Goal: Task Accomplishment & Management: Manage account settings

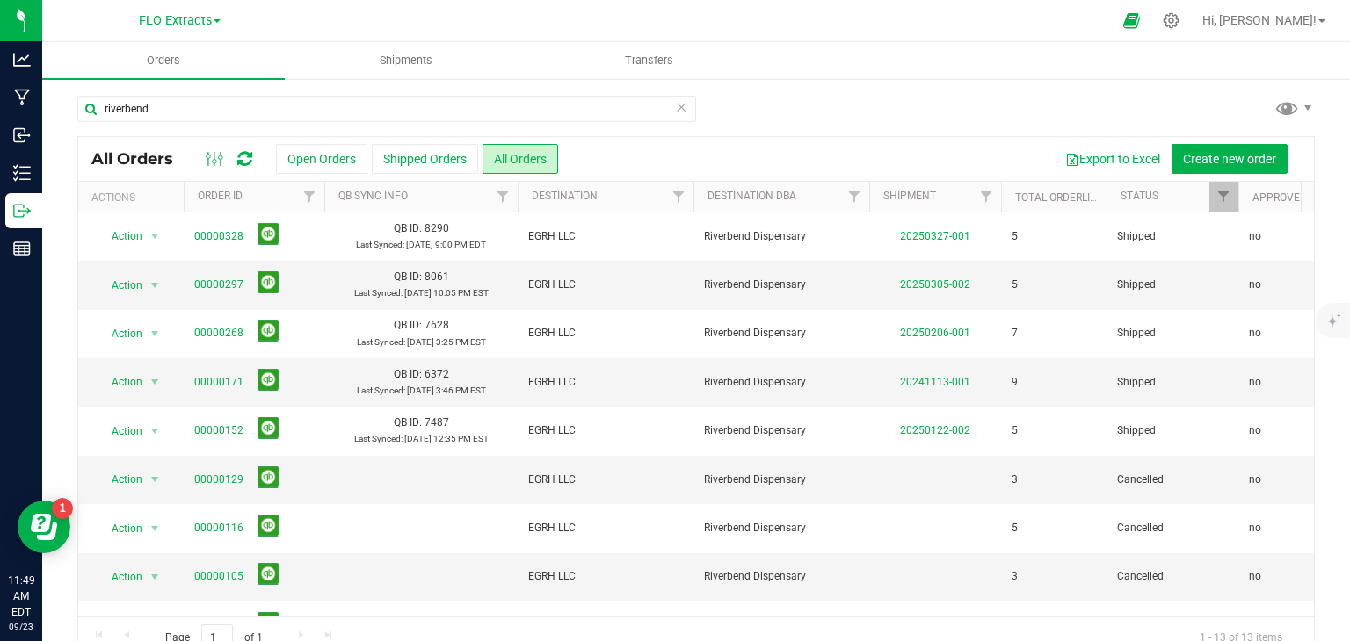
scroll to position [176, 0]
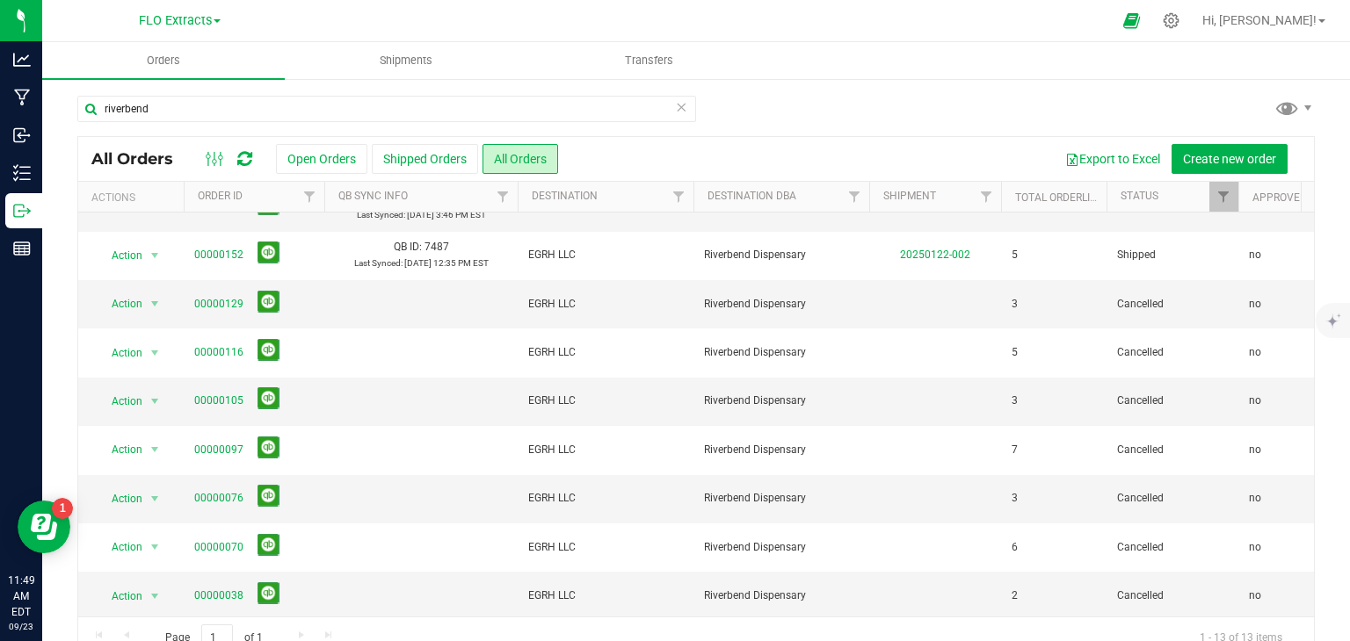
click at [675, 105] on icon at bounding box center [681, 106] width 12 height 21
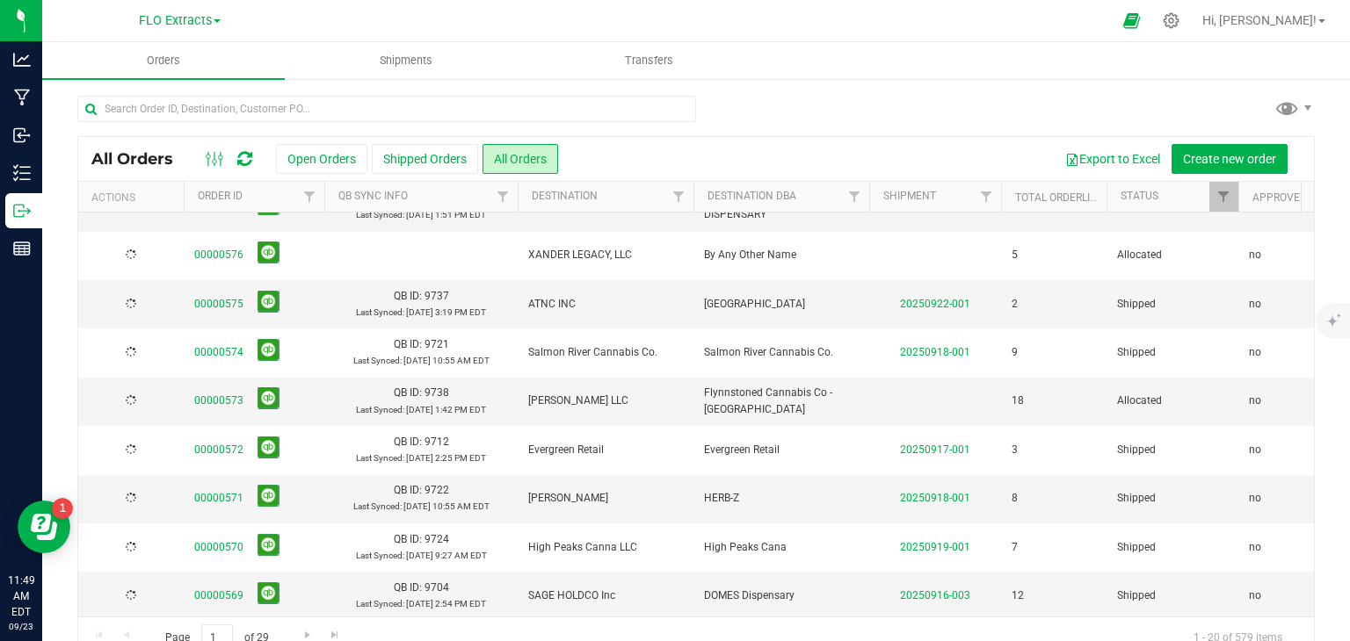
click at [315, 162] on button "Open Orders" at bounding box center [321, 159] width 91 height 30
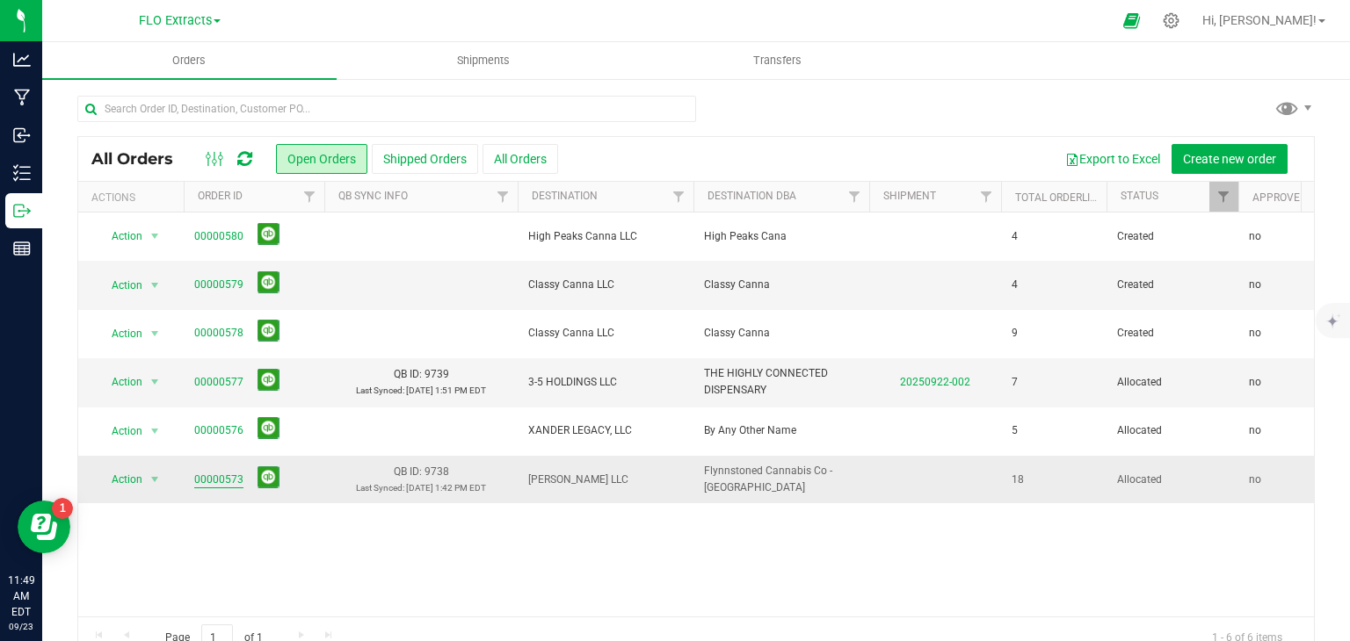
click at [230, 475] on link "00000573" at bounding box center [218, 480] width 49 height 17
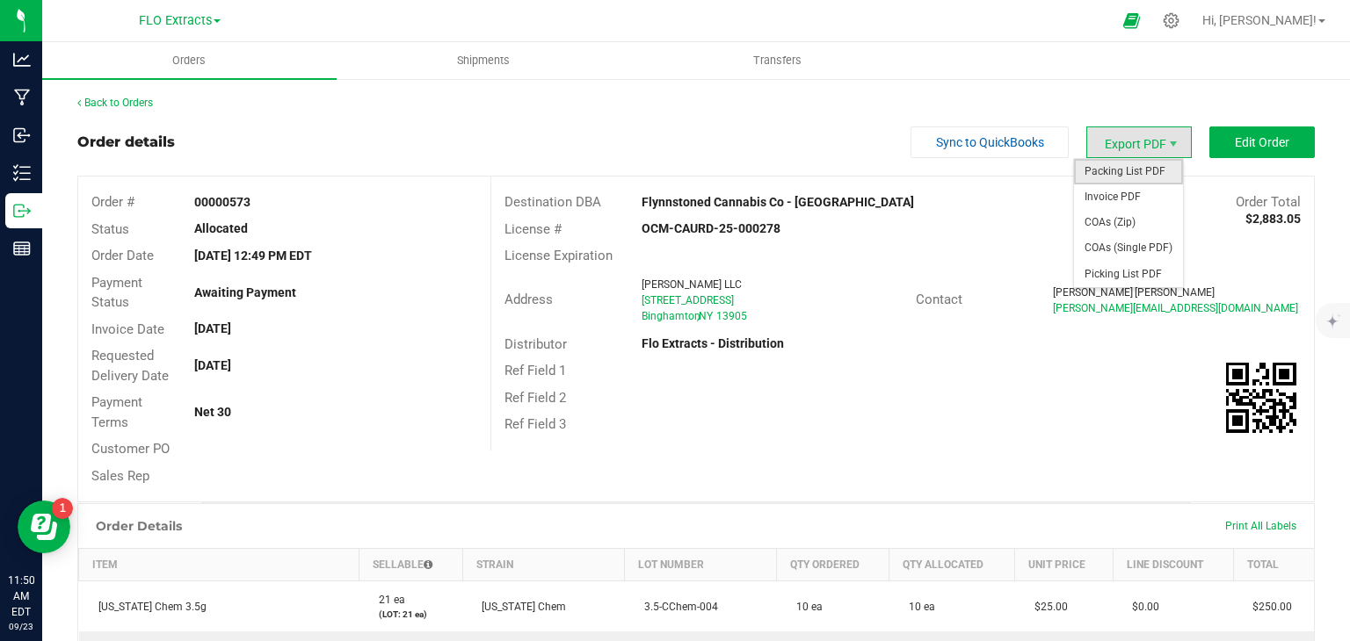
click at [1105, 177] on span "Packing List PDF" at bounding box center [1128, 171] width 109 height 25
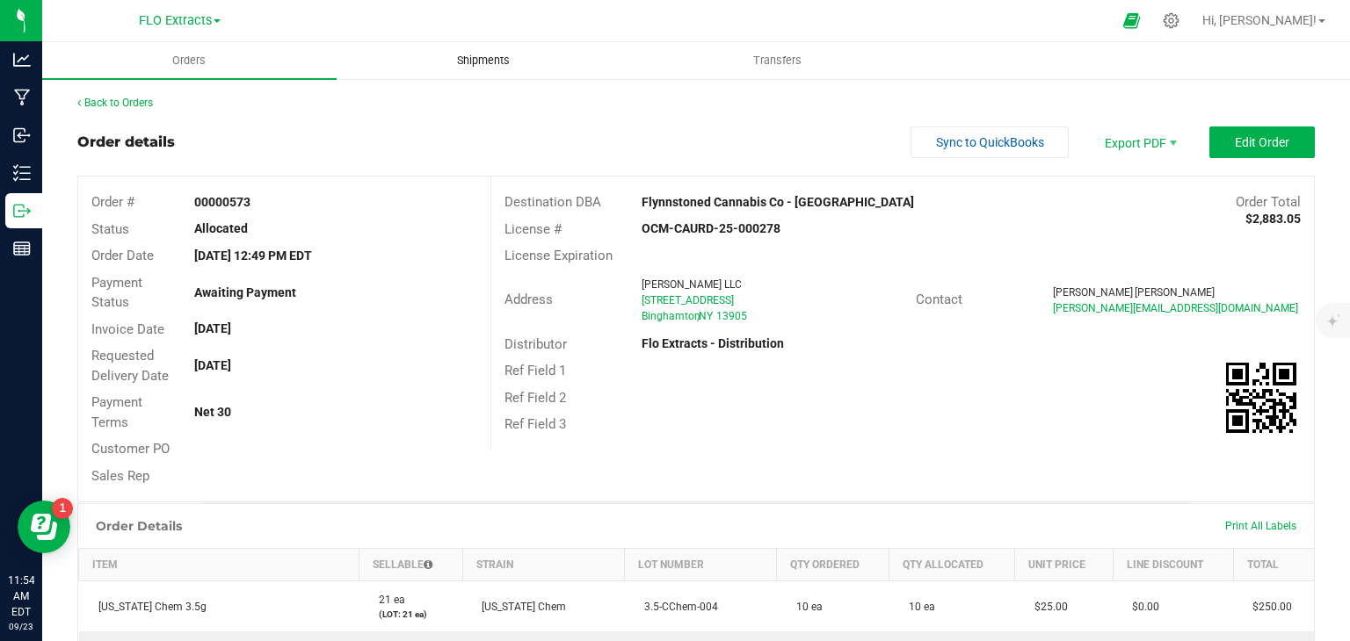
click at [459, 56] on span "Shipments" at bounding box center [483, 61] width 100 height 16
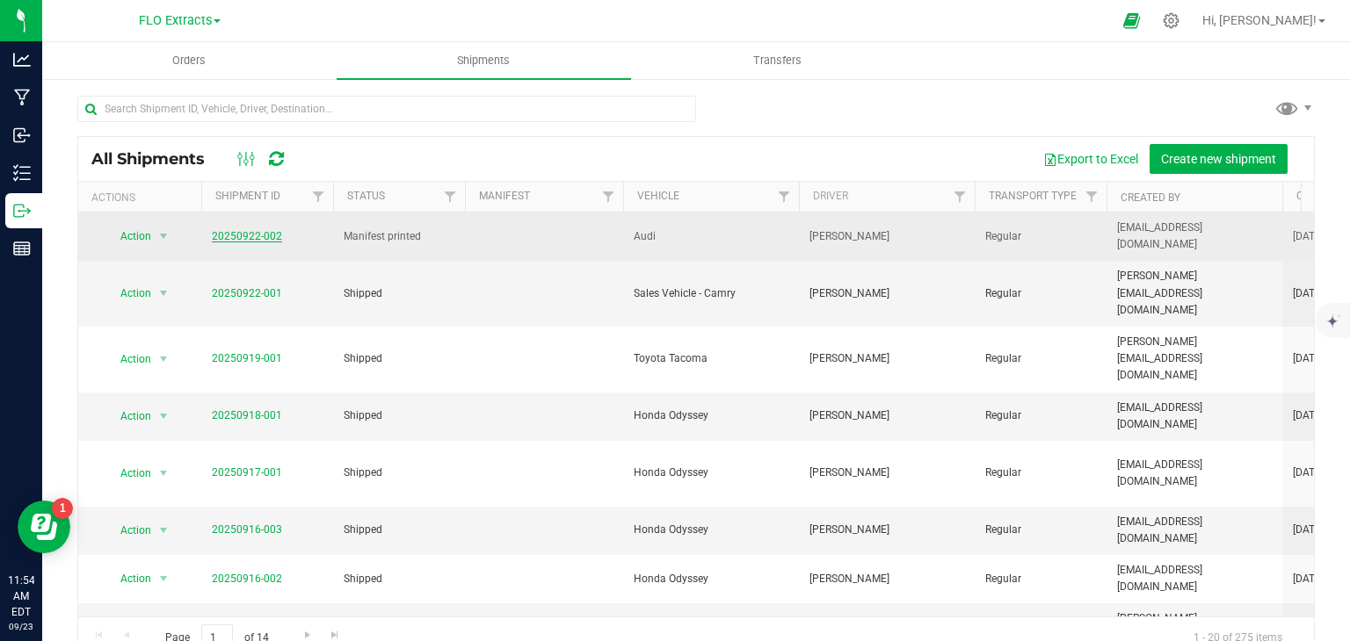
click at [245, 232] on link "20250922-002" at bounding box center [247, 236] width 70 height 12
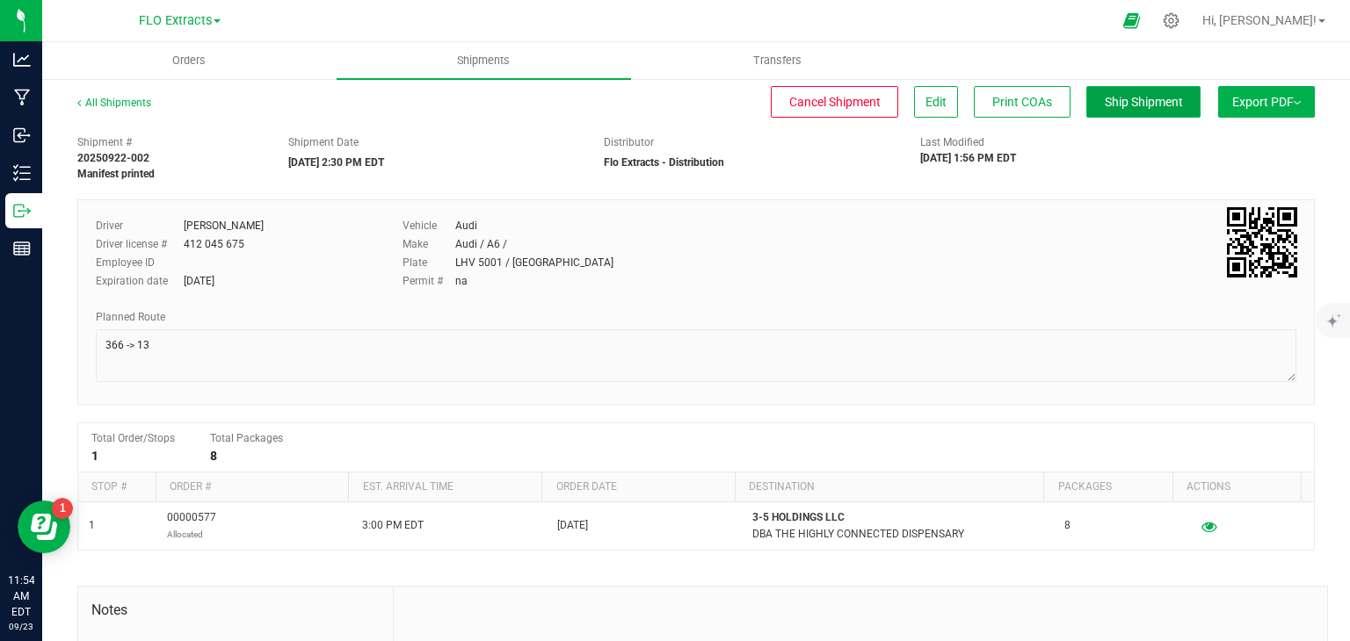
click at [1086, 98] on button "Ship Shipment" at bounding box center [1143, 102] width 114 height 32
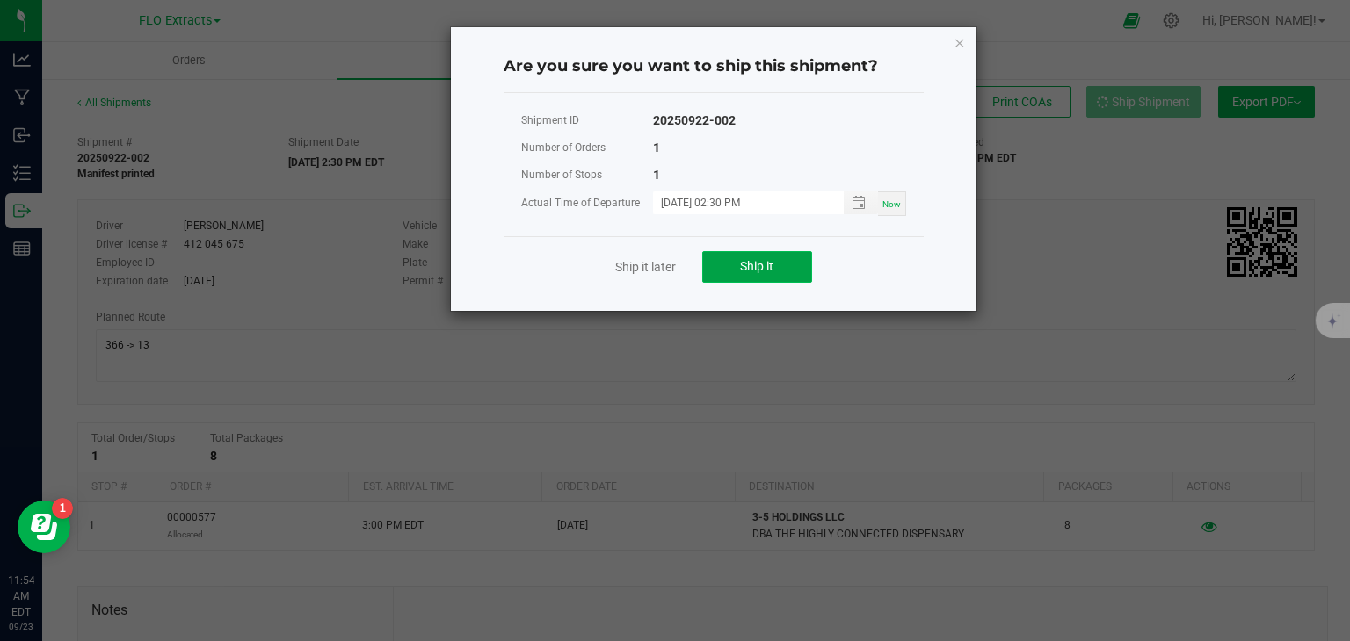
click at [757, 261] on span "Ship it" at bounding box center [756, 266] width 33 height 14
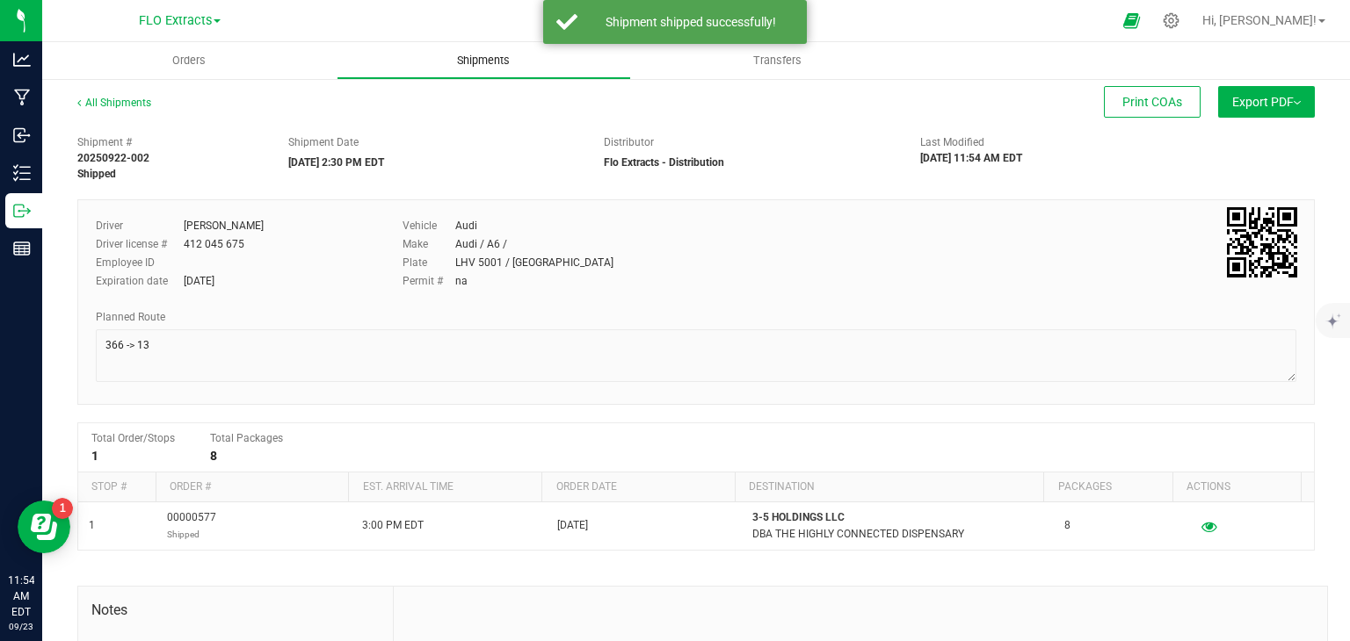
click at [489, 58] on span "Shipments" at bounding box center [483, 61] width 100 height 16
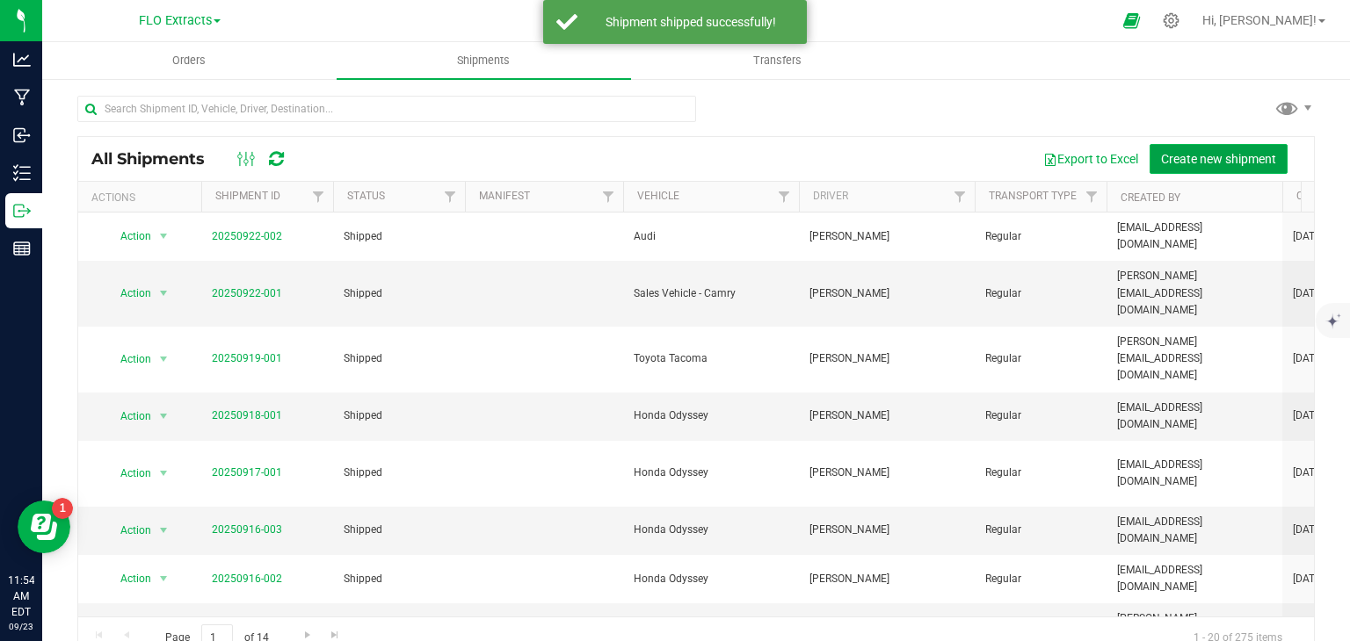
click at [1190, 152] on span "Create new shipment" at bounding box center [1218, 159] width 115 height 14
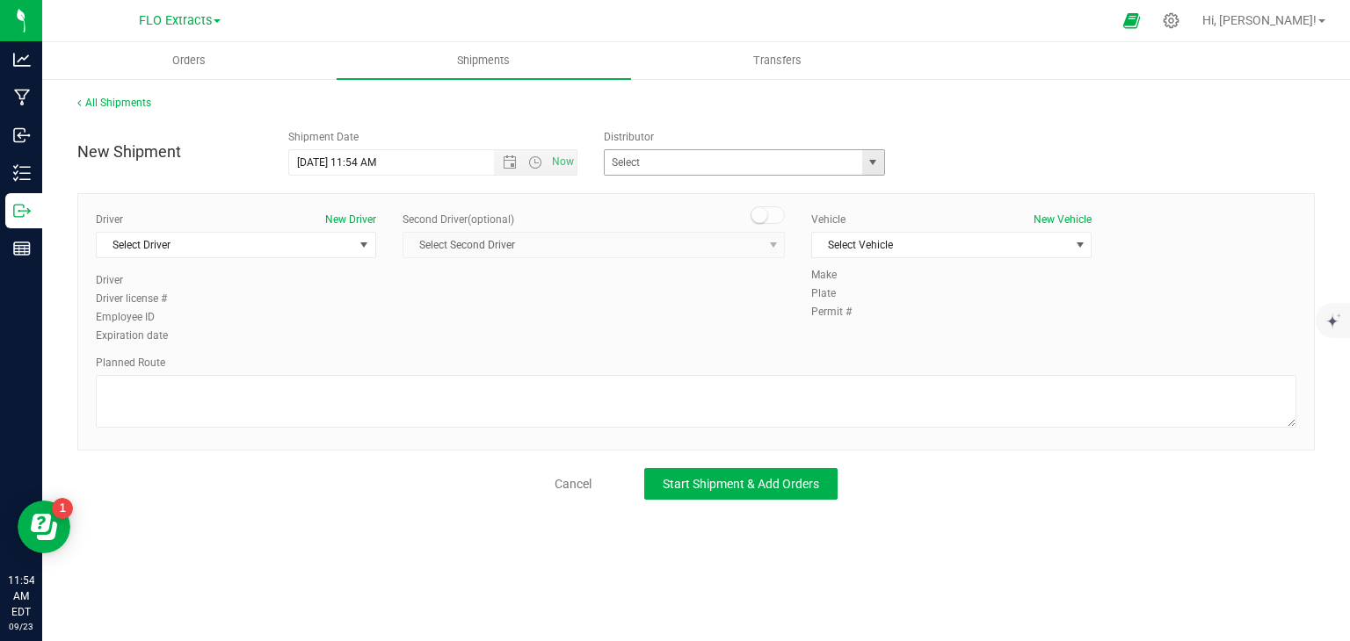
click at [880, 165] on span "select" at bounding box center [873, 162] width 22 height 25
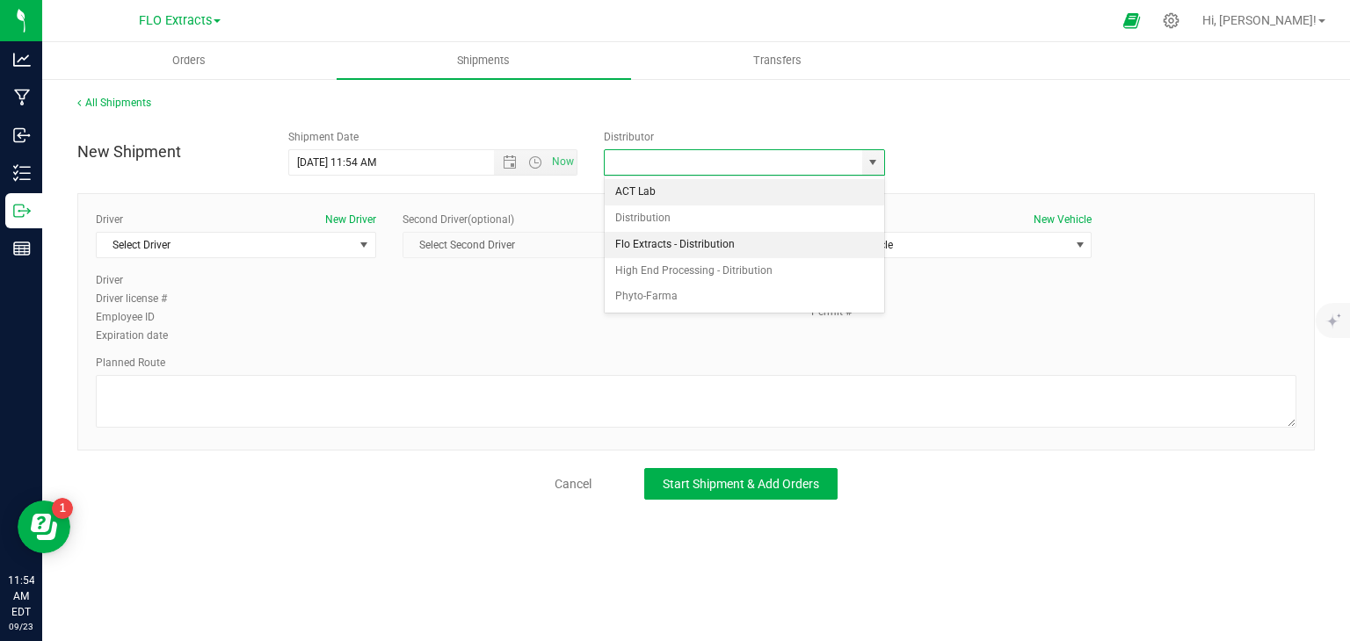
click at [717, 247] on li "Flo Extracts - Distribution" at bounding box center [744, 245] width 279 height 26
type input "Flo Extracts - Distribution"
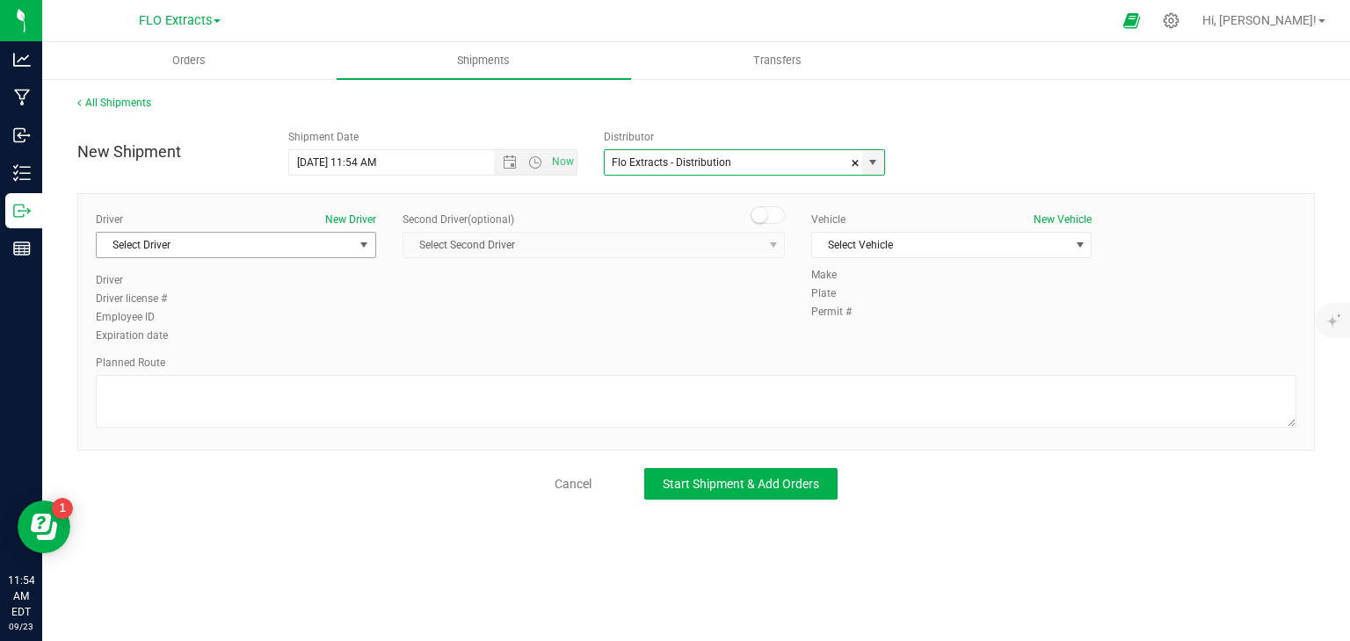
click at [340, 243] on span "Select Driver" at bounding box center [225, 245] width 257 height 25
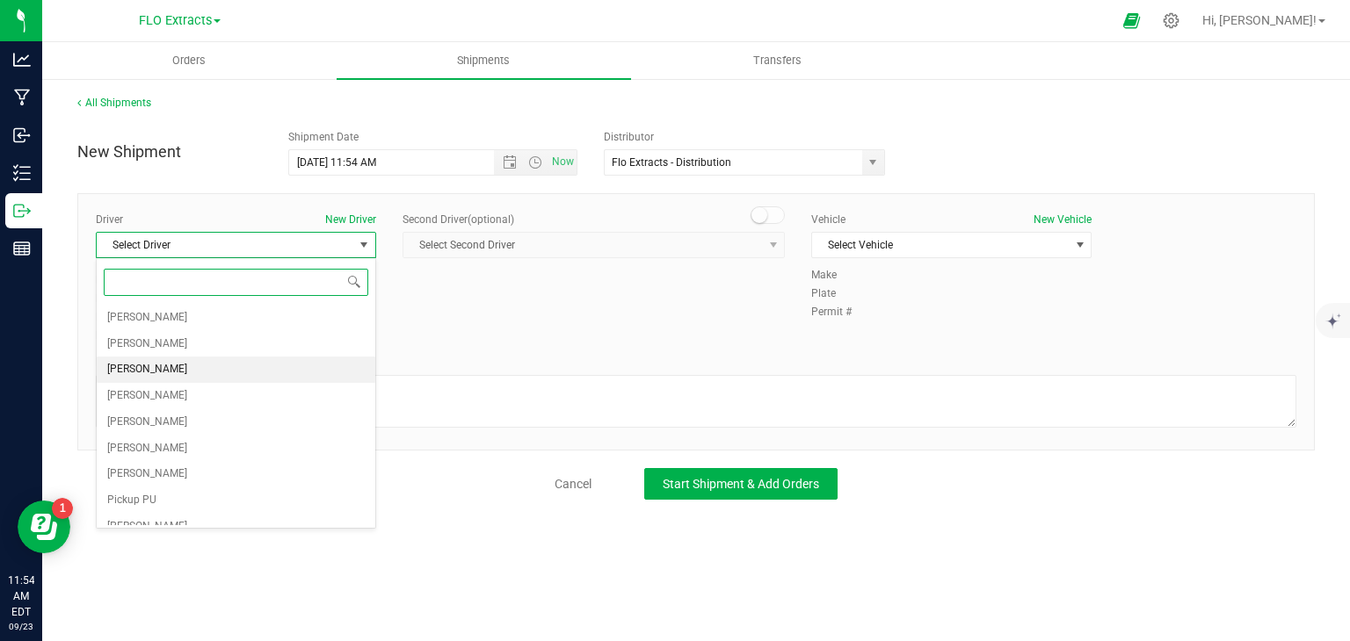
click at [152, 371] on span "[PERSON_NAME]" at bounding box center [147, 370] width 80 height 23
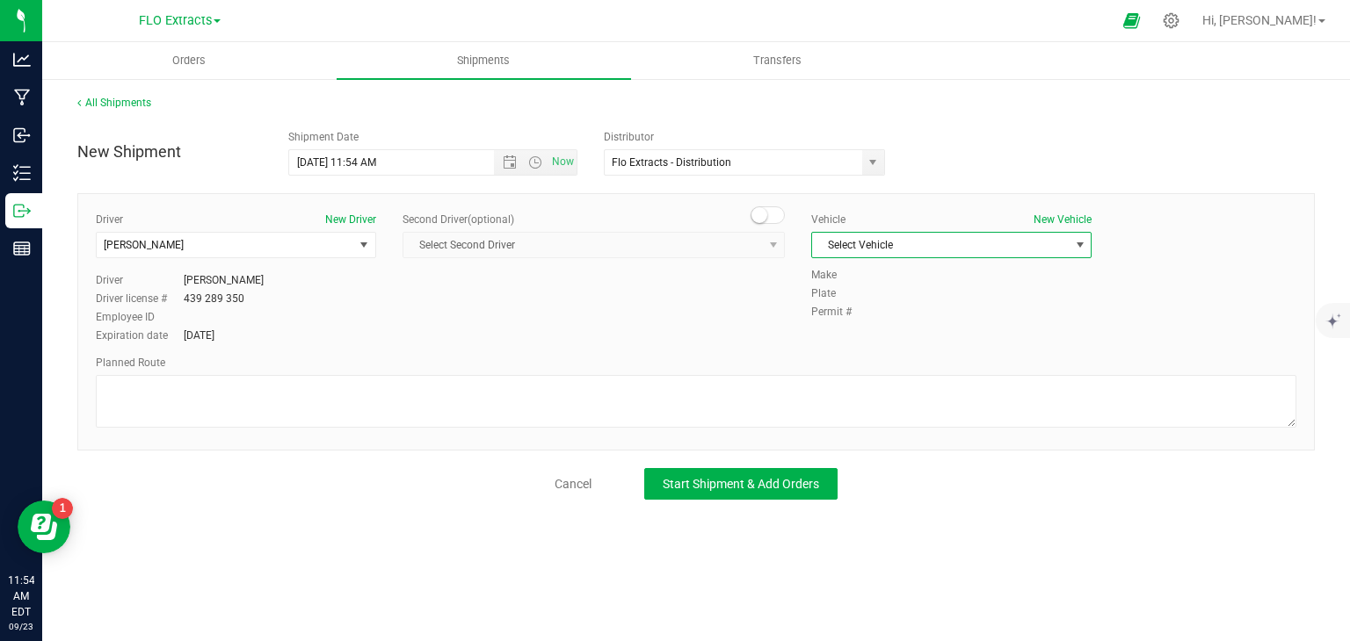
click at [926, 246] on span "Select Vehicle" at bounding box center [940, 245] width 257 height 25
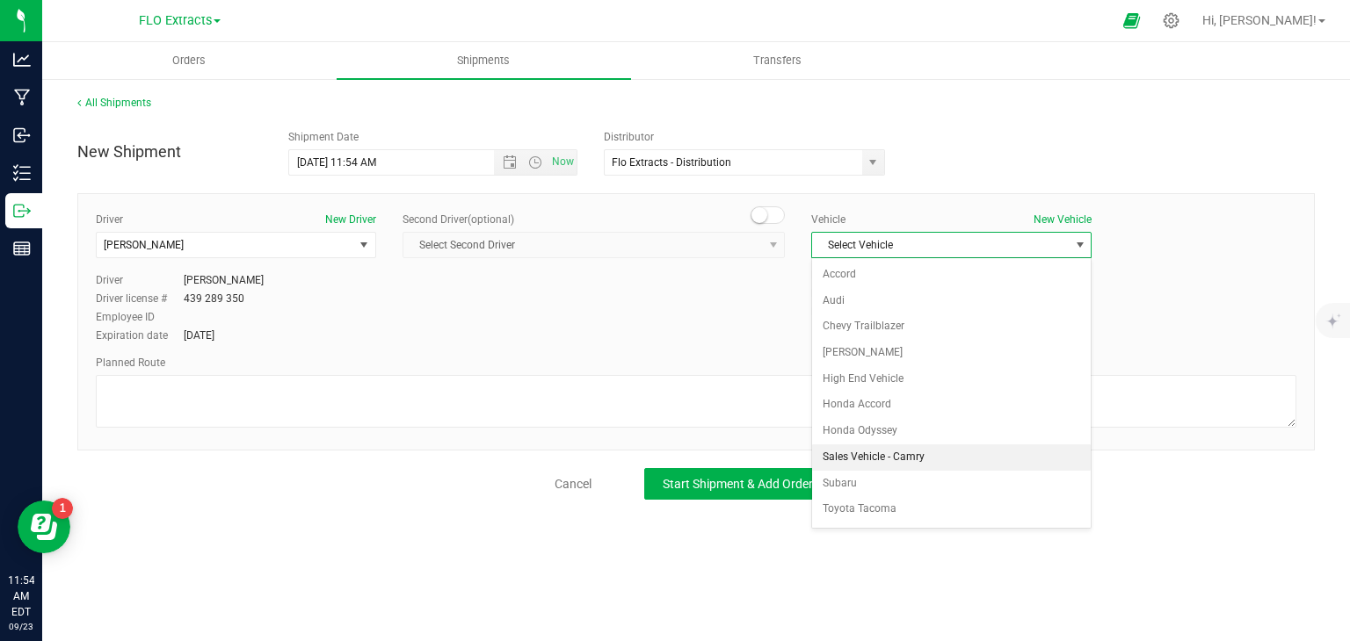
click at [902, 454] on li "Sales Vehicle - Camry" at bounding box center [951, 458] width 279 height 26
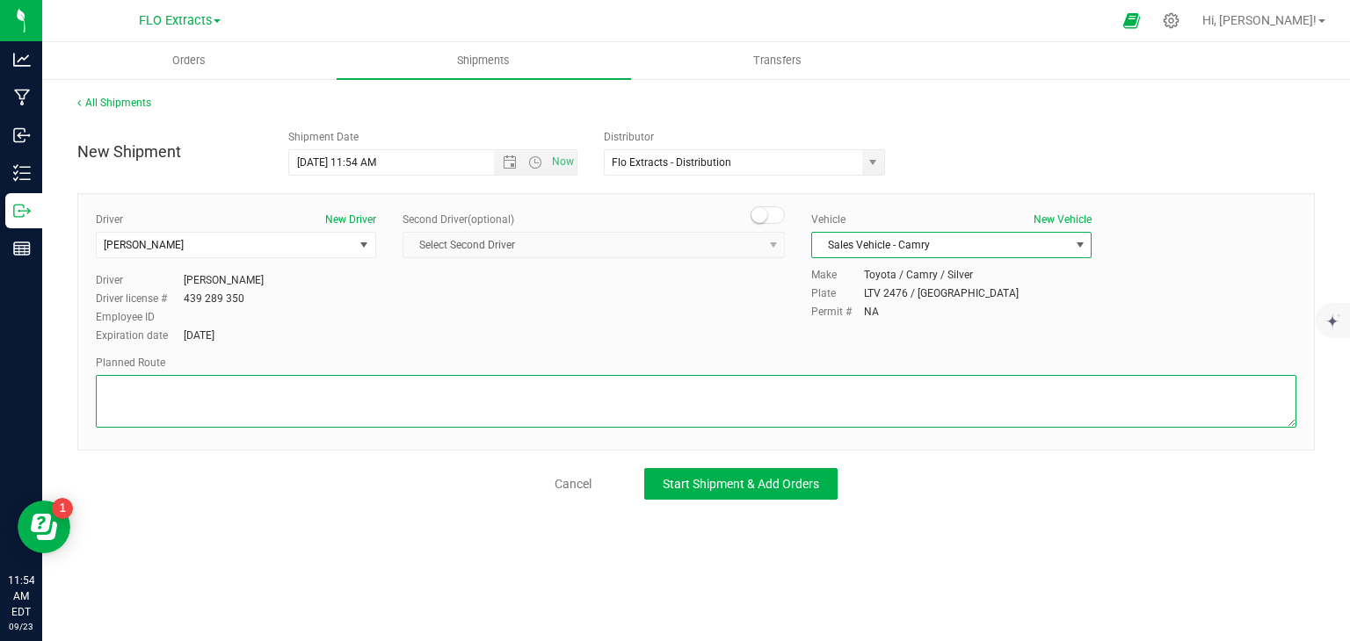
click at [682, 390] on textarea at bounding box center [696, 401] width 1200 height 53
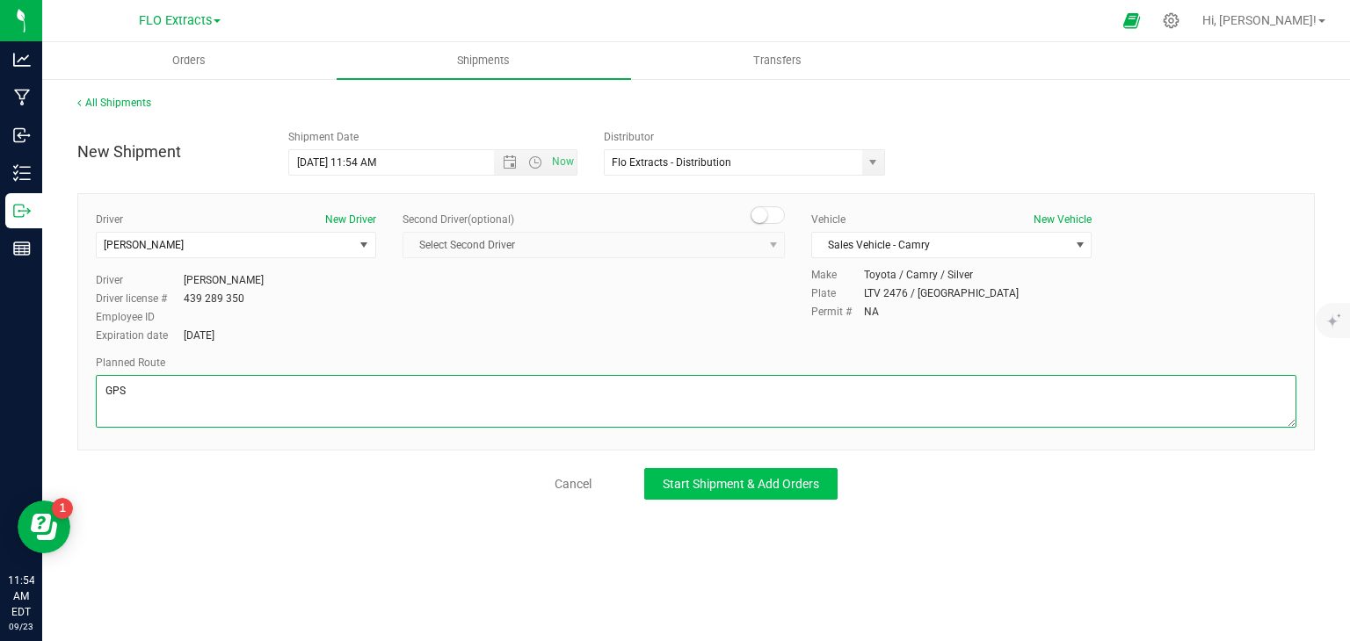
type textarea "GPS"
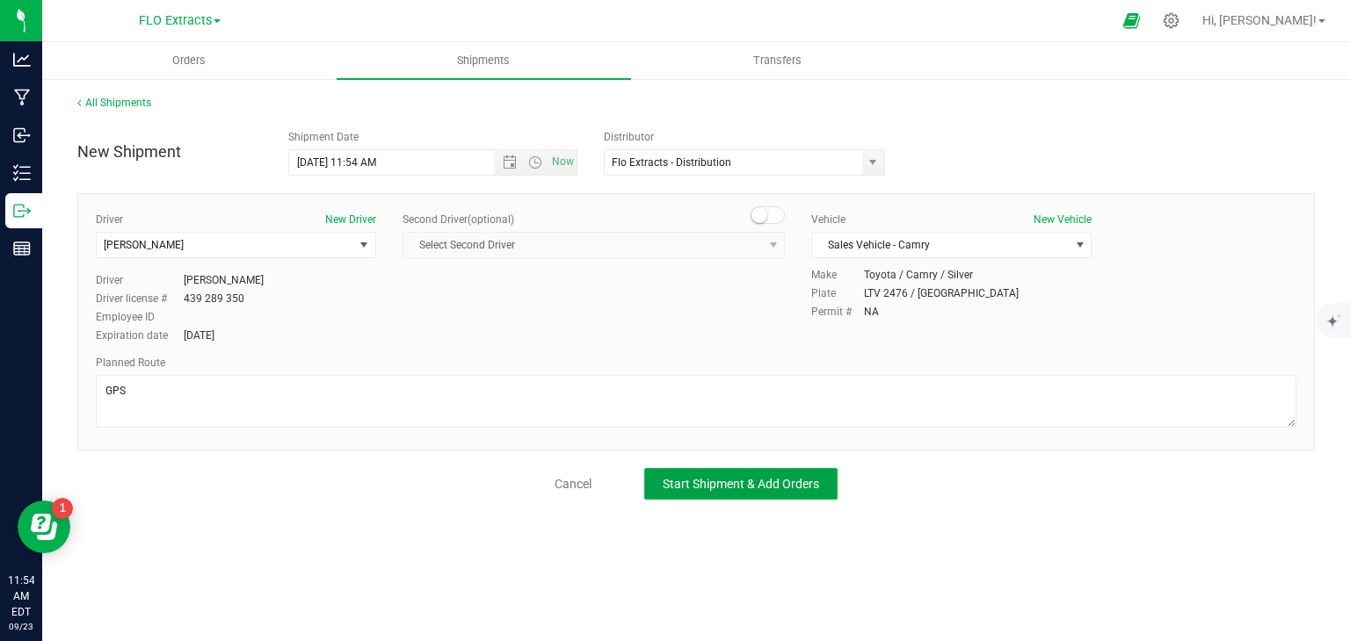
click at [743, 478] on span "Start Shipment & Add Orders" at bounding box center [741, 484] width 156 height 14
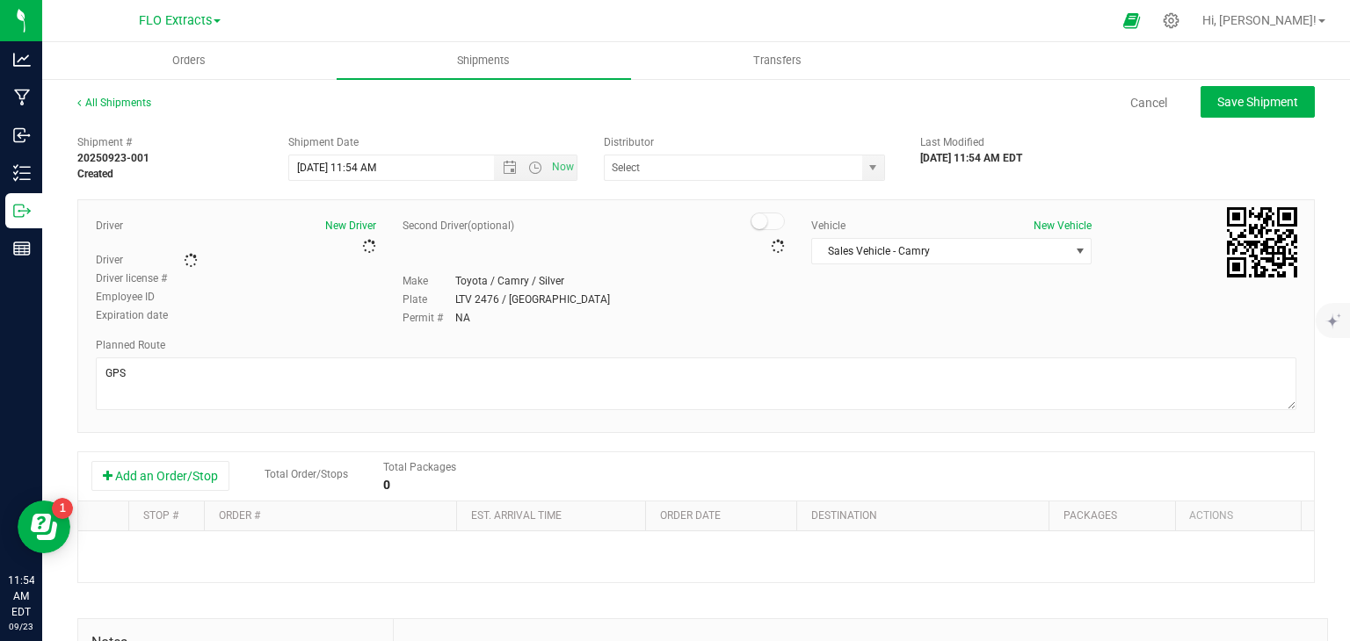
type input "Flo Extracts - Distribution"
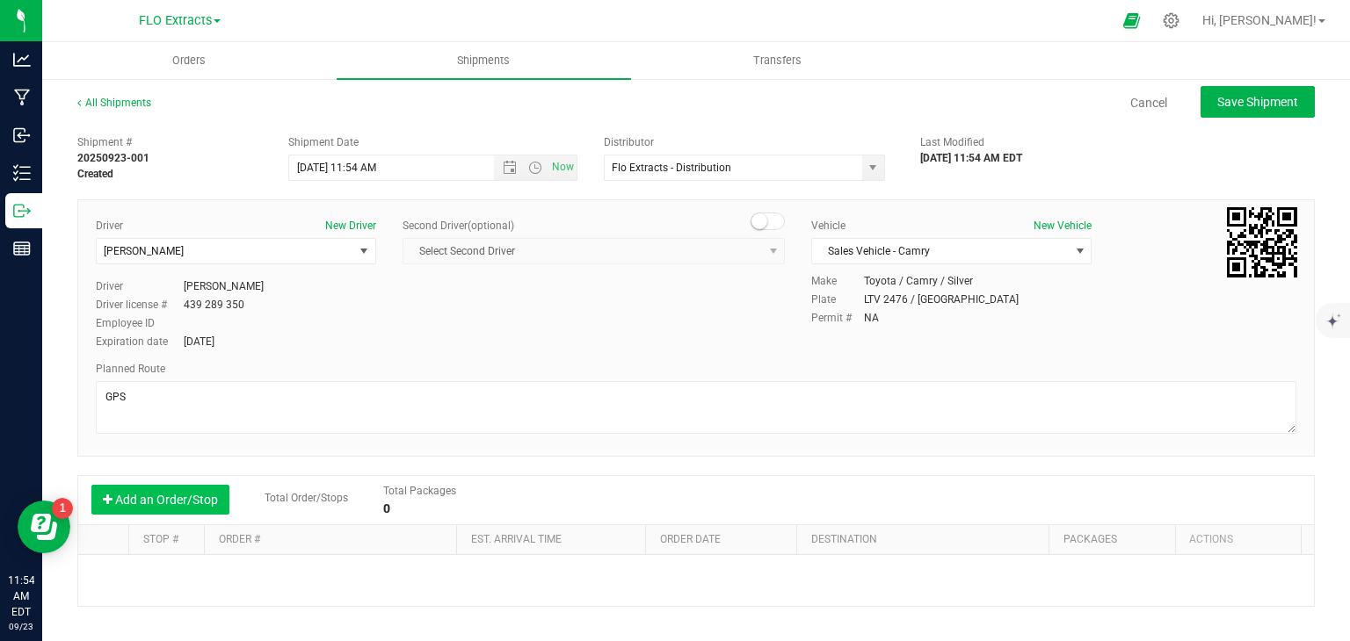
click at [155, 499] on button "Add an Order/Stop" at bounding box center [160, 500] width 138 height 30
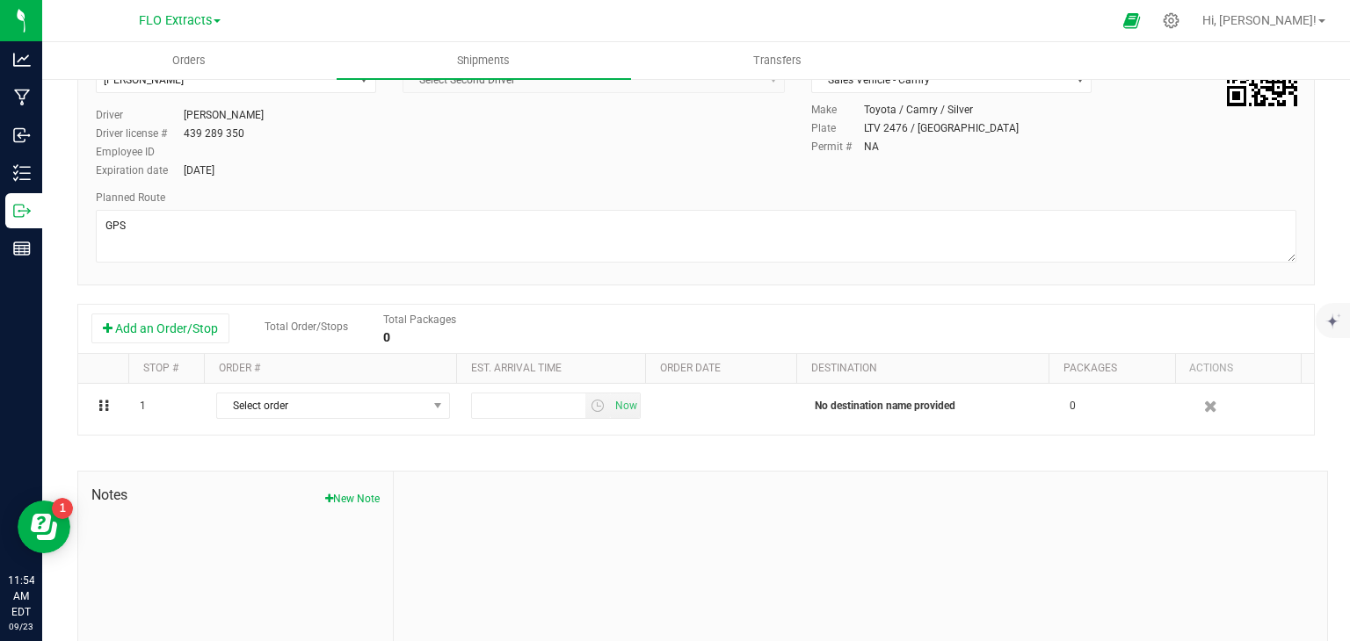
scroll to position [176, 0]
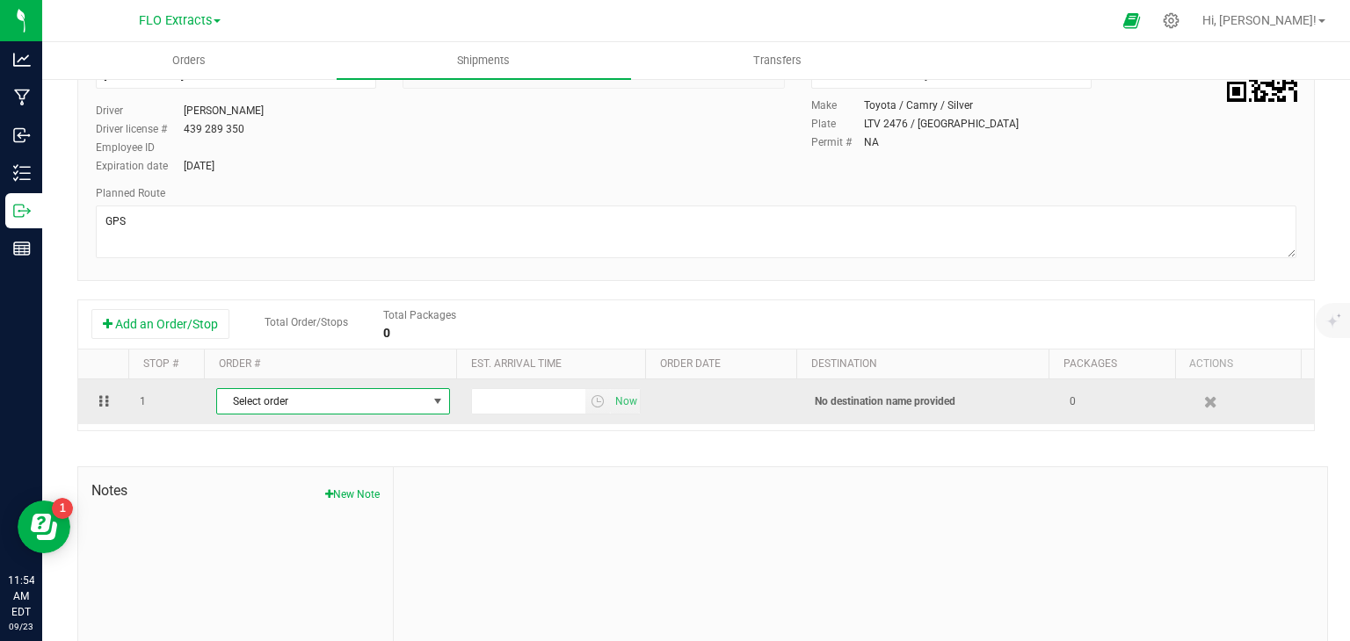
click at [337, 398] on span "Select order" at bounding box center [322, 401] width 210 height 25
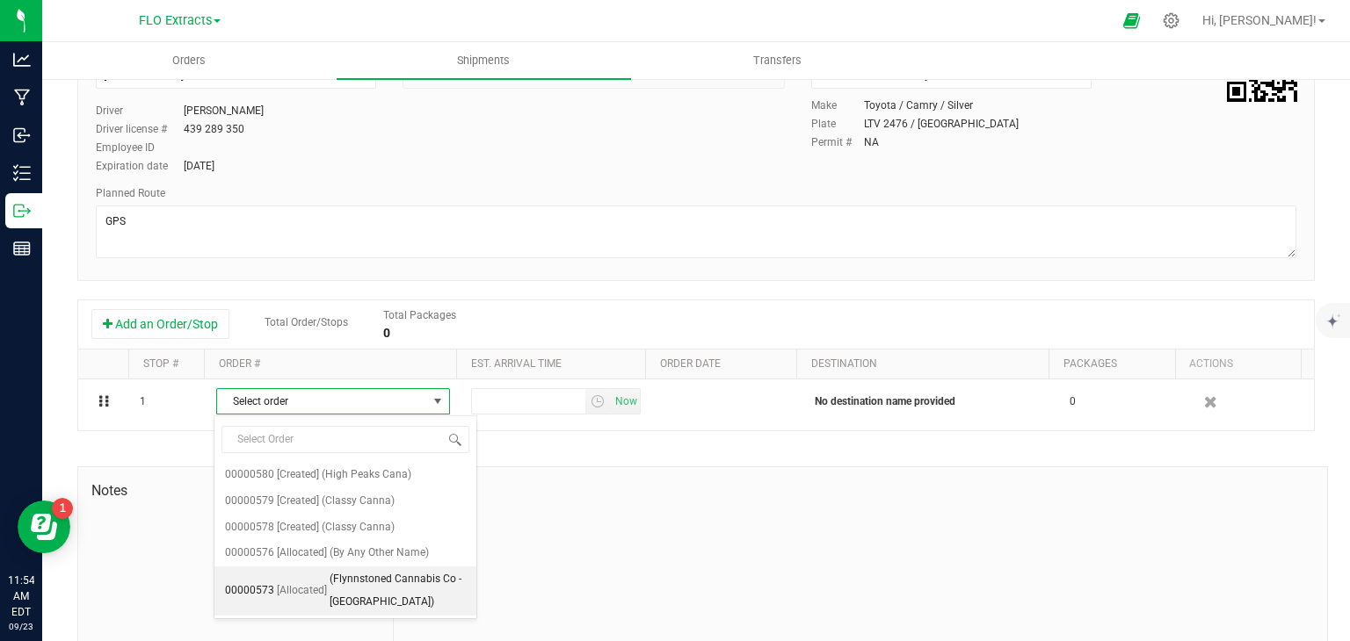
click at [355, 585] on span "(Flynnstoned Cannabis Co - [GEOGRAPHIC_DATA])" at bounding box center [398, 591] width 136 height 45
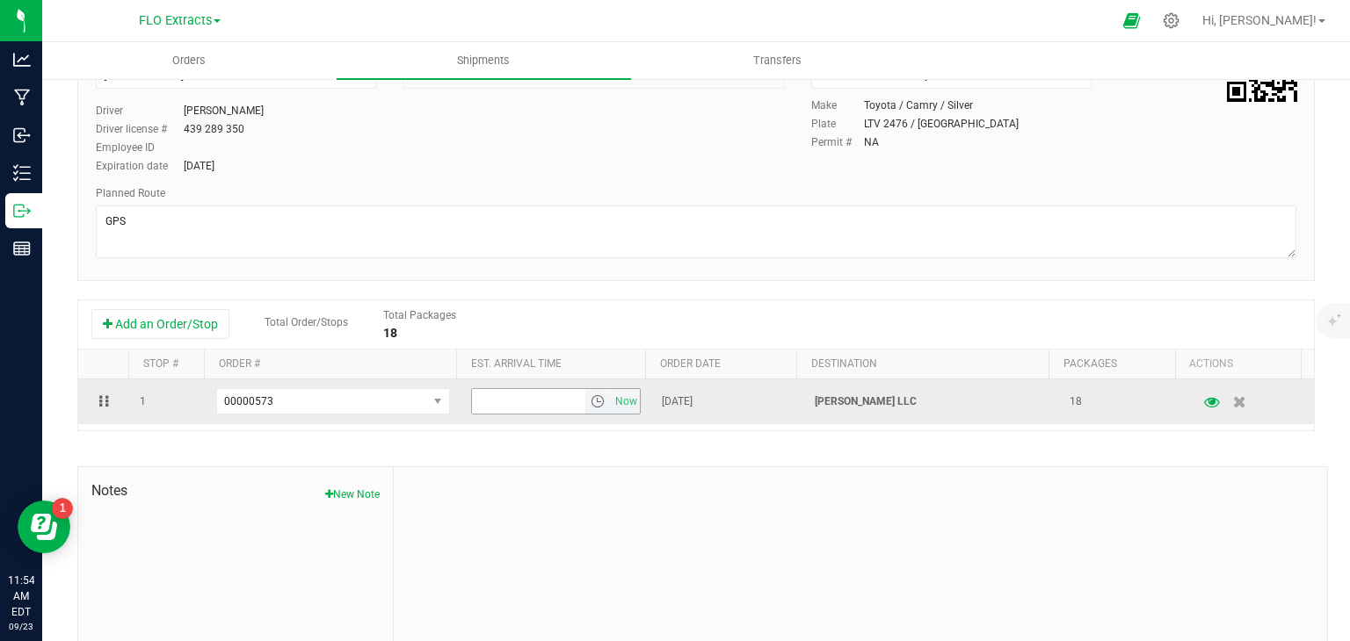
click at [536, 400] on input "text" at bounding box center [529, 401] width 114 height 25
type input "2:00 PM"
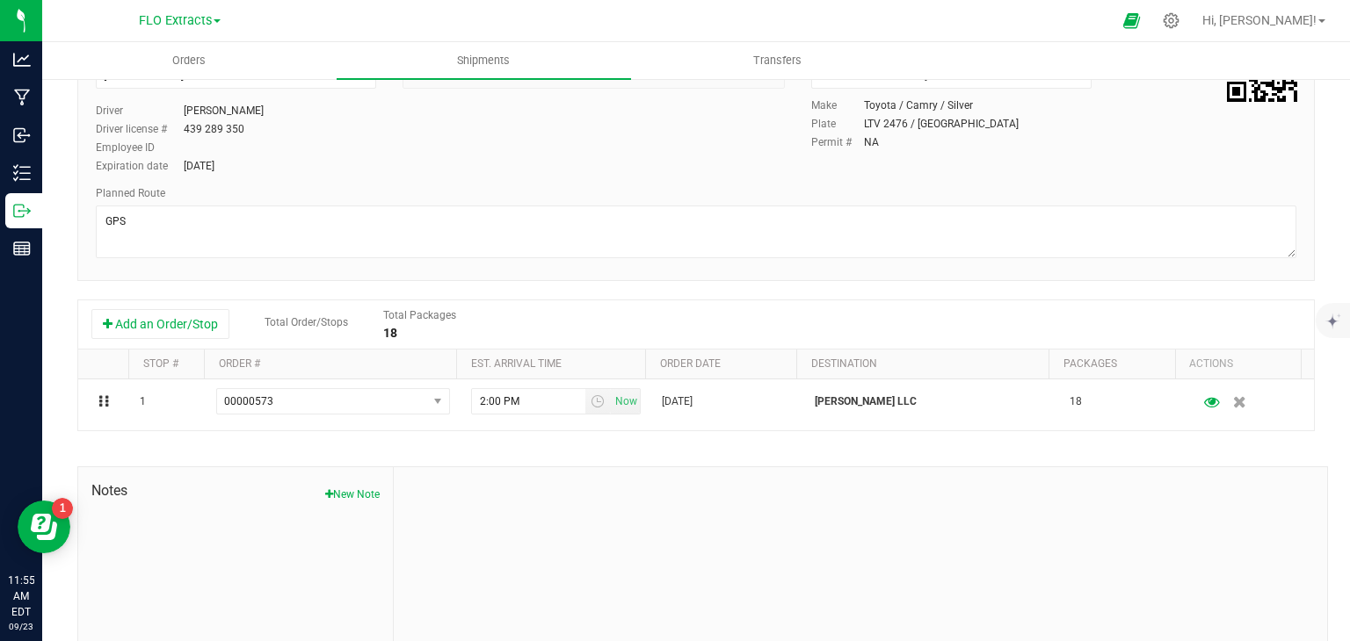
scroll to position [0, 0]
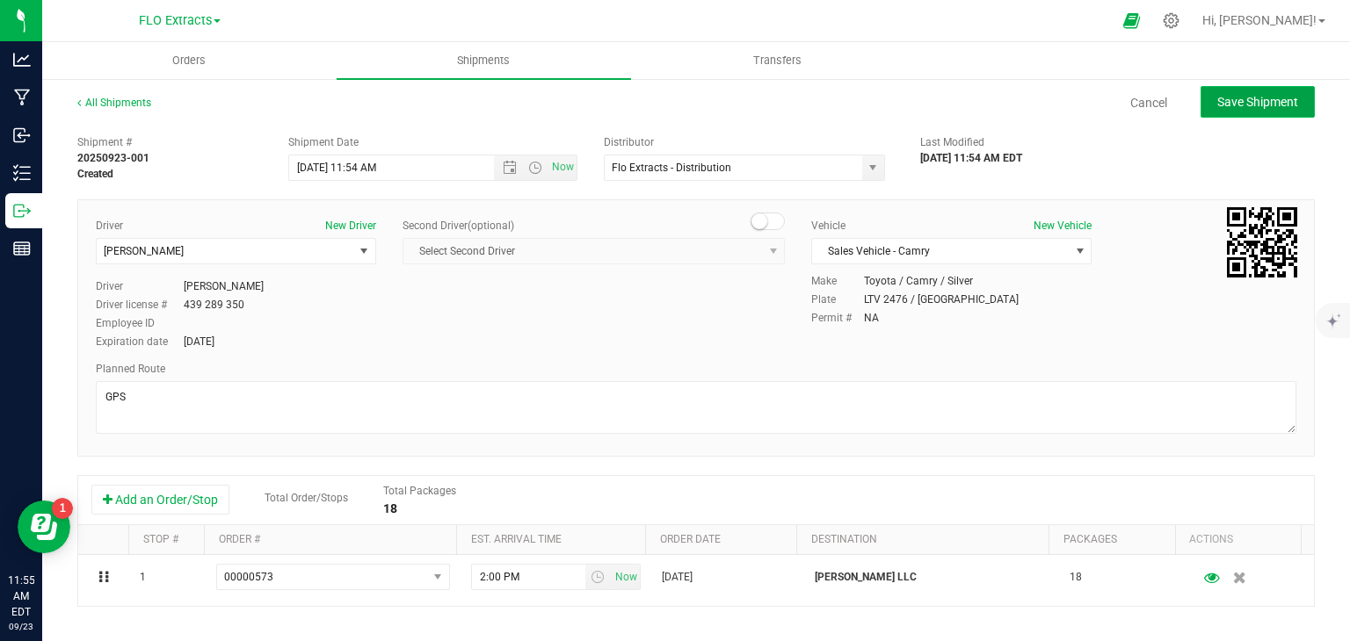
click at [1236, 98] on span "Save Shipment" at bounding box center [1257, 102] width 81 height 14
type input "[DATE] 3:54 PM"
